Goal: Find specific fact

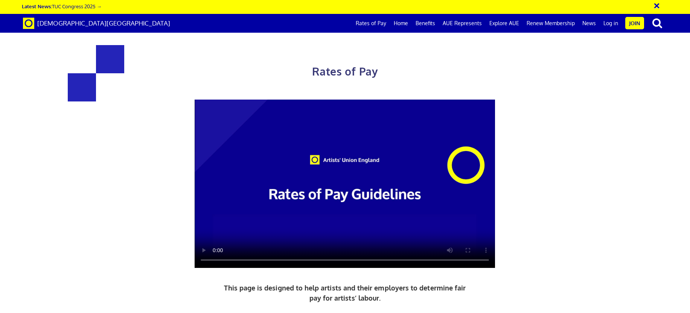
scroll to position [354, 0]
drag, startPoint x: 261, startPoint y: 91, endPoint x: 180, endPoint y: 85, distance: 81.5
drag, startPoint x: 488, startPoint y: 186, endPoint x: 414, endPoint y: 185, distance: 74.5
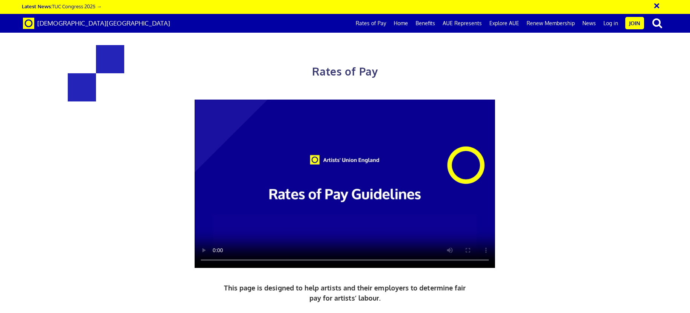
copy h3 "387.21 a day"
drag, startPoint x: 261, startPoint y: 187, endPoint x: 181, endPoint y: 186, distance: 80.2
copy h3 "352.01 a day"
